Goal: Transaction & Acquisition: Purchase product/service

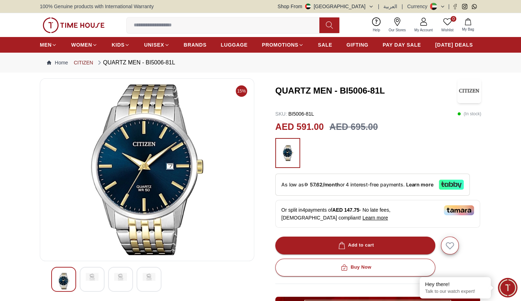
click at [84, 65] on link "CITIZEN" at bounding box center [83, 62] width 19 height 7
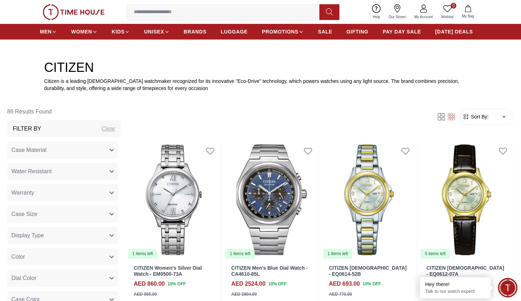
scroll to position [256, 0]
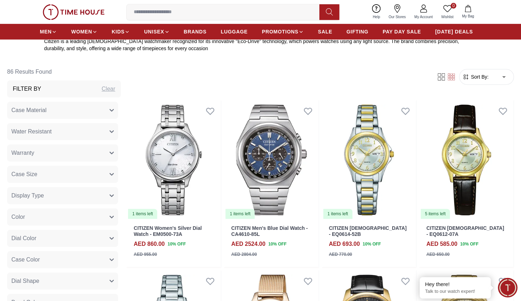
click at [99, 213] on button "Color" at bounding box center [62, 216] width 111 height 17
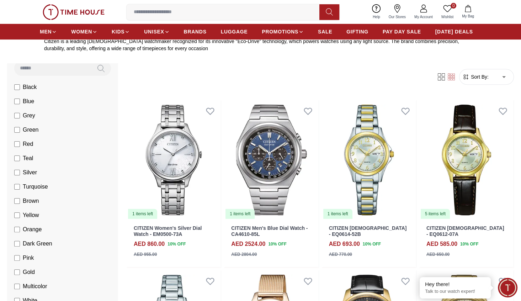
scroll to position [171, 0]
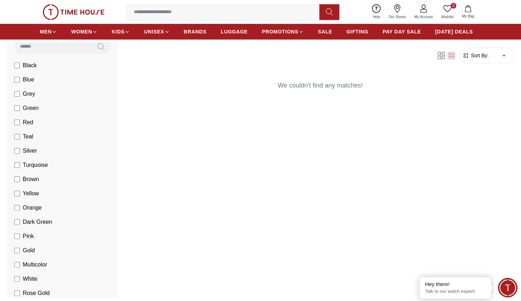
scroll to position [341, 0]
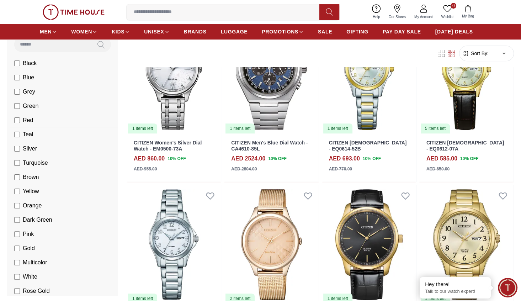
click at [16, 136] on ul "Black Blue Grey Green Red Teal Silver Turquoise Brown Yellow Orange Dark Green …" at bounding box center [64, 269] width 108 height 427
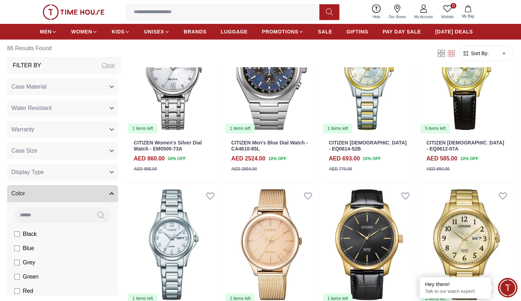
click at [110, 195] on icon "button" at bounding box center [112, 193] width 4 height 4
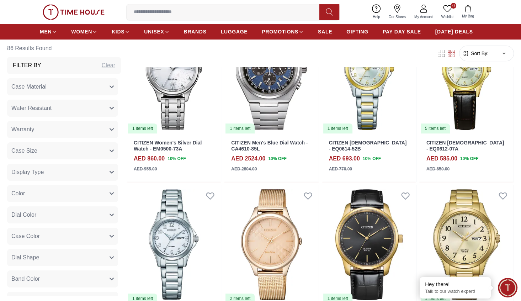
scroll to position [85, 0]
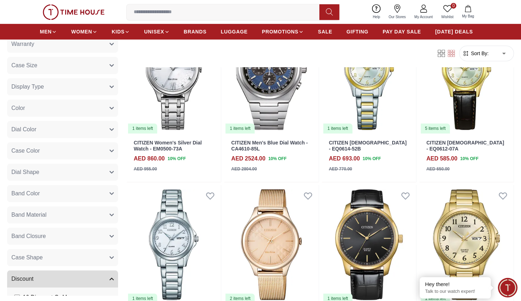
click at [103, 196] on button "Band Color" at bounding box center [62, 193] width 111 height 17
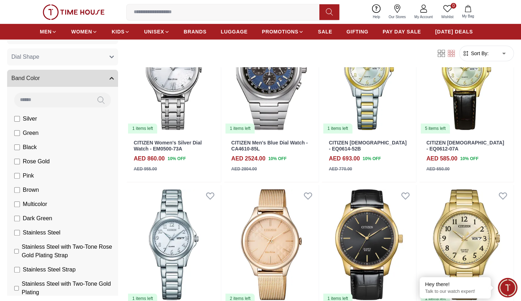
scroll to position [213, 0]
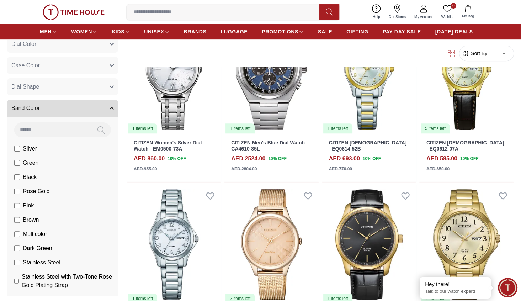
click at [102, 111] on button "Band Color" at bounding box center [62, 108] width 111 height 17
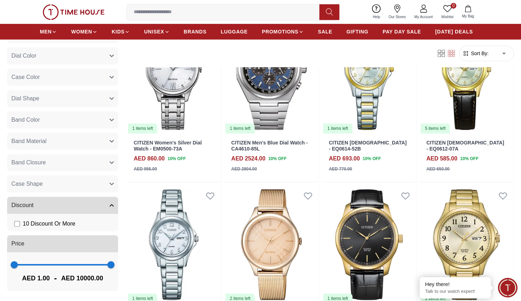
scroll to position [159, 0]
click at [99, 140] on button "Band Material" at bounding box center [62, 141] width 111 height 17
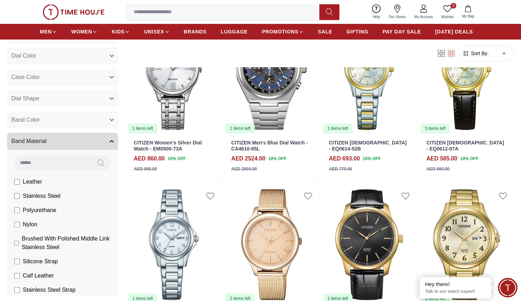
click at [102, 144] on button "Band Material" at bounding box center [62, 141] width 111 height 17
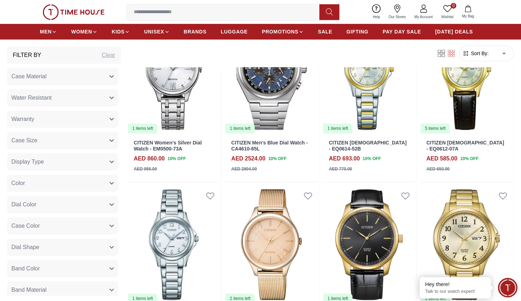
scroll to position [0, 0]
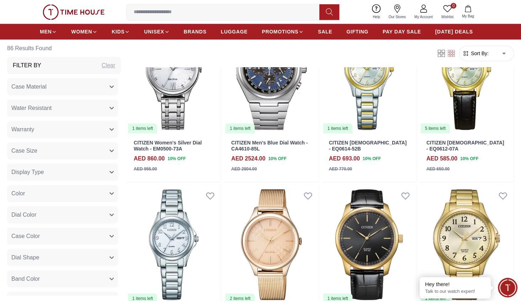
click at [103, 90] on button "Case Material" at bounding box center [62, 86] width 111 height 17
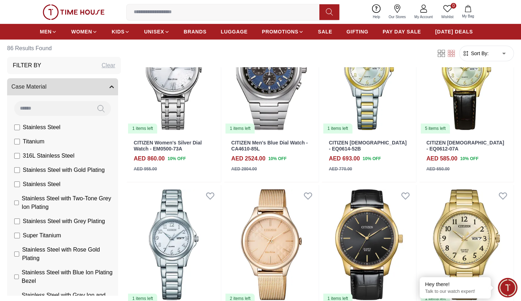
click at [110, 85] on icon "button" at bounding box center [112, 87] width 4 height 4
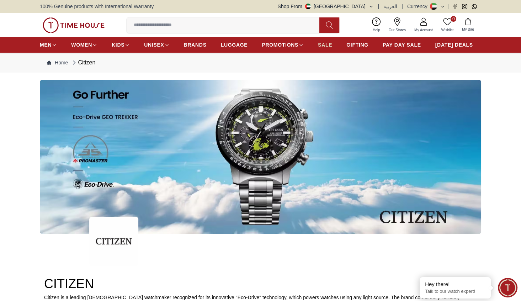
click at [320, 47] on span "SALE" at bounding box center [325, 44] width 14 height 7
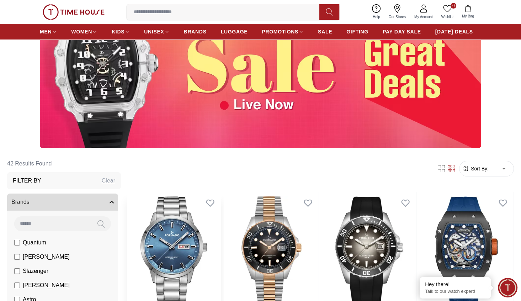
scroll to position [213, 0]
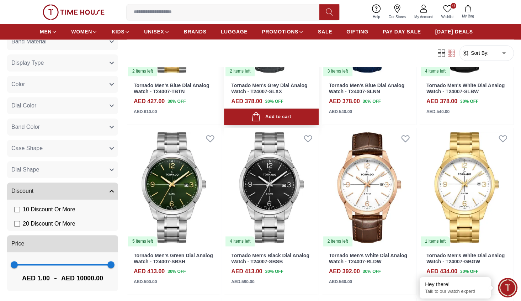
scroll to position [726, 0]
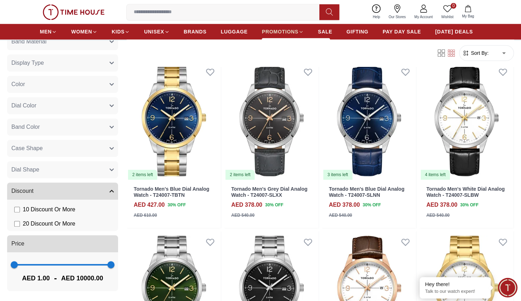
click at [301, 30] on icon at bounding box center [300, 31] width 5 height 5
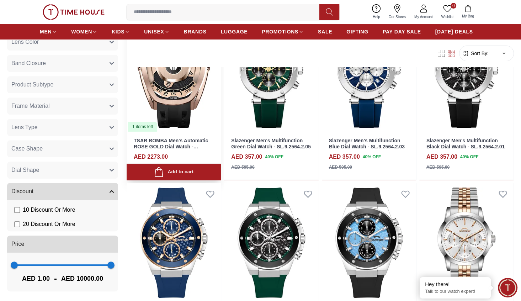
scroll to position [213, 0]
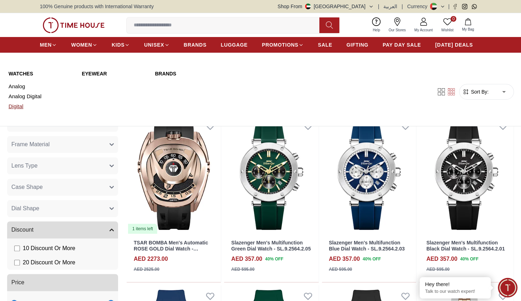
click at [16, 107] on link "Digital" at bounding box center [41, 106] width 65 height 10
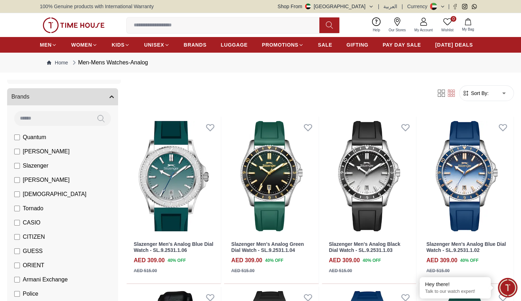
scroll to position [43, 0]
